Goal: Navigation & Orientation: Go to known website

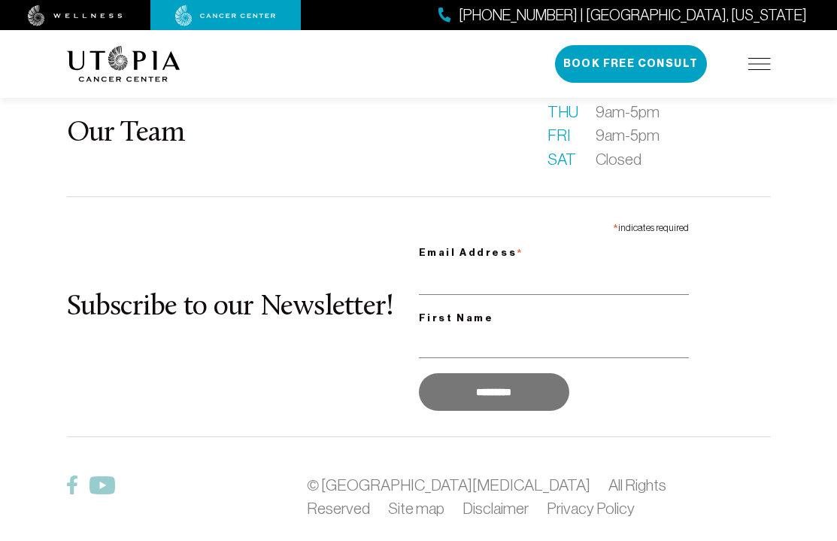
scroll to position [6673, 0]
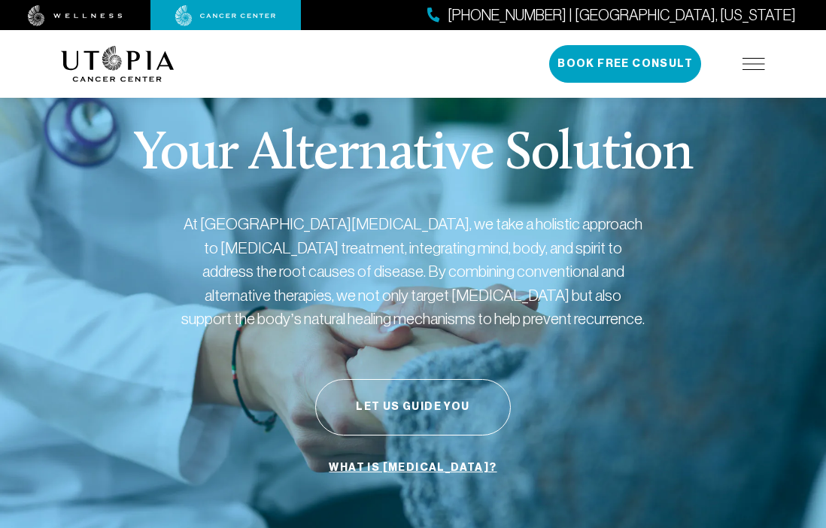
click at [84, 57] on img at bounding box center [118, 64] width 114 height 36
click at [144, 62] on img at bounding box center [118, 64] width 114 height 36
click at [91, 19] on img at bounding box center [75, 15] width 95 height 21
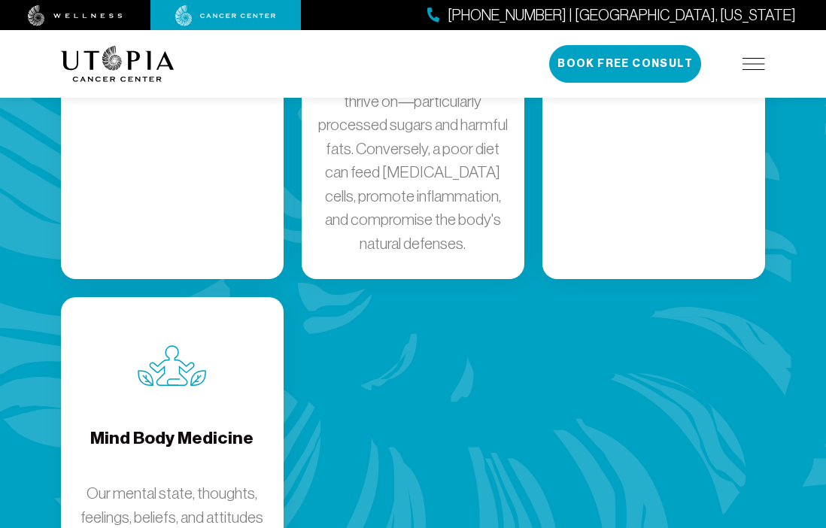
scroll to position [3311, 0]
